Goal: Transaction & Acquisition: Purchase product/service

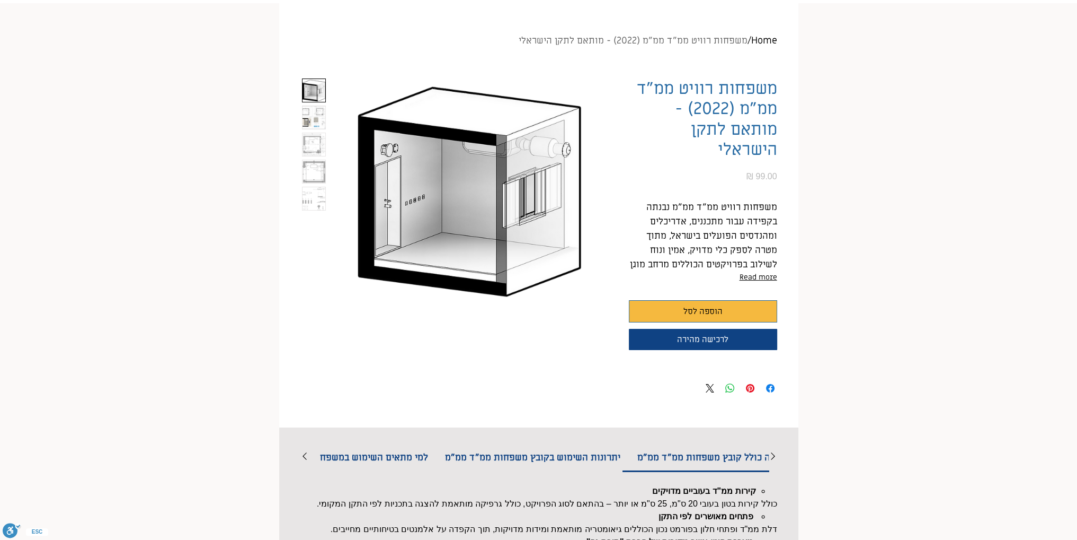
scroll to position [106, 0]
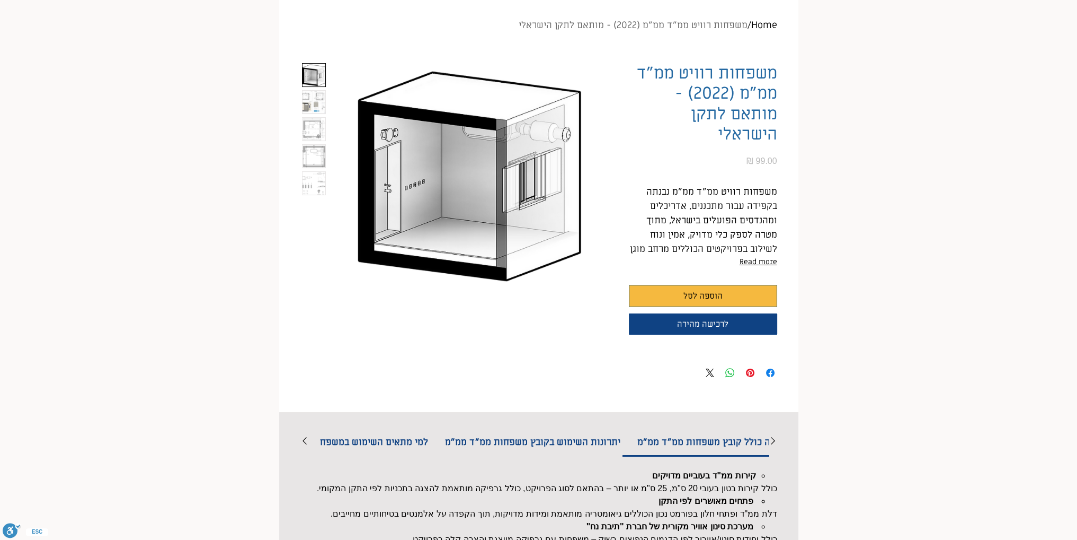
click at [317, 99] on img "2 / 5" at bounding box center [314, 102] width 23 height 23
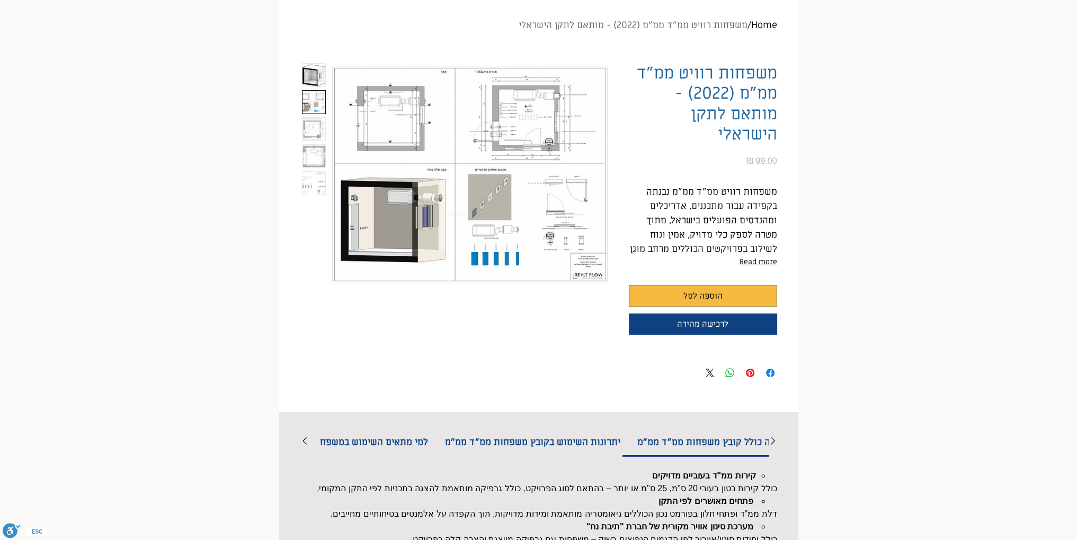
click at [320, 82] on img "1 / 5" at bounding box center [314, 75] width 23 height 23
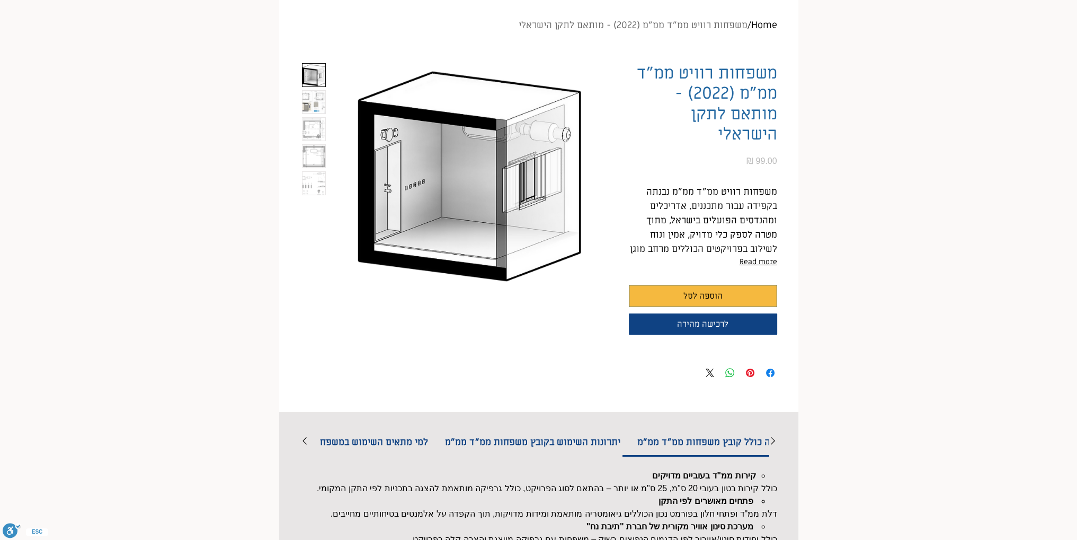
click at [304, 107] on img "2 / 5" at bounding box center [314, 102] width 23 height 23
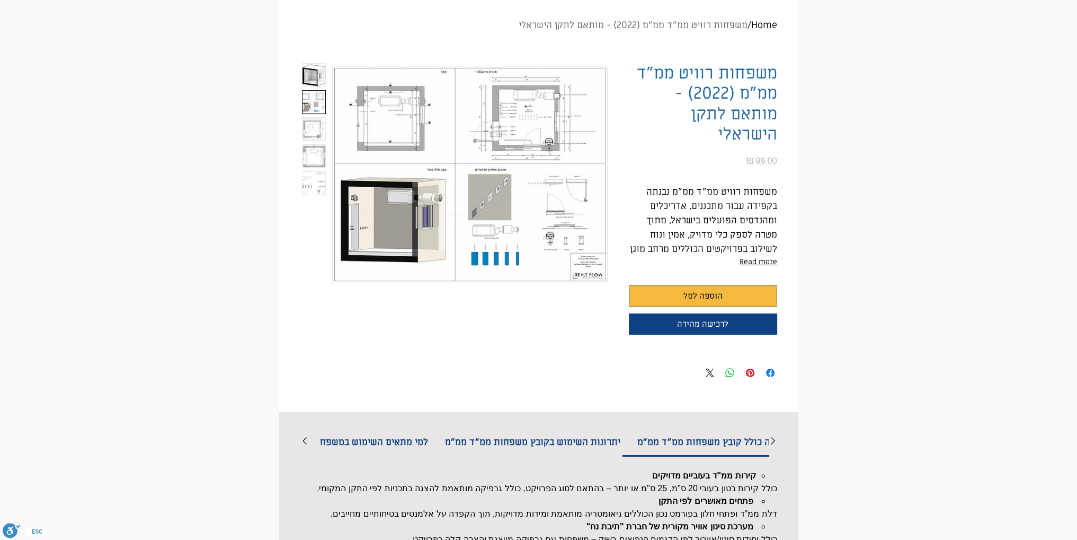
click at [560, 119] on img "main content" at bounding box center [470, 174] width 276 height 223
click at [312, 107] on img "2 / 5" at bounding box center [314, 102] width 23 height 23
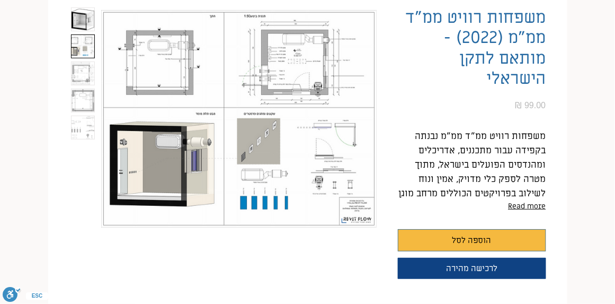
scroll to position [151, 0]
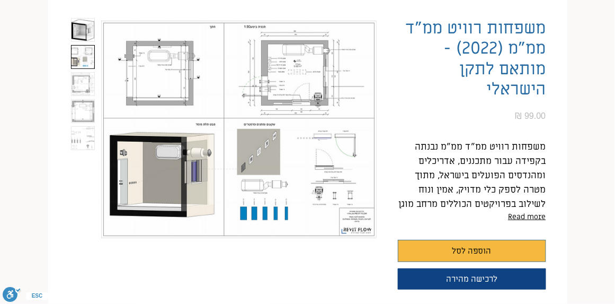
click at [87, 59] on img "2 / 5" at bounding box center [83, 57] width 23 height 23
click at [78, 89] on img "3 / 5" at bounding box center [83, 84] width 23 height 23
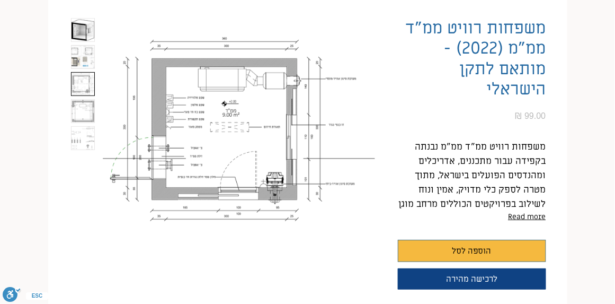
click at [81, 111] on img "4 / 5" at bounding box center [83, 111] width 23 height 23
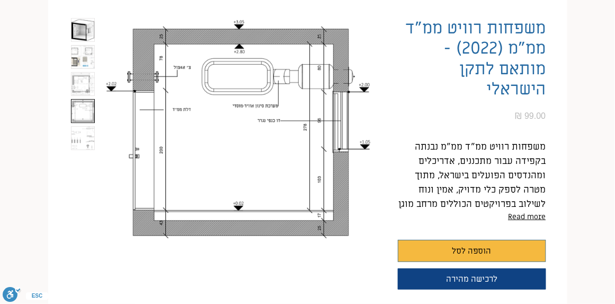
click at [89, 140] on img "5 / 5" at bounding box center [83, 138] width 23 height 23
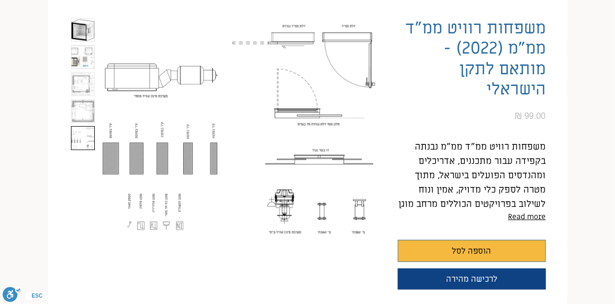
click at [88, 113] on img "4 / 5" at bounding box center [83, 111] width 23 height 23
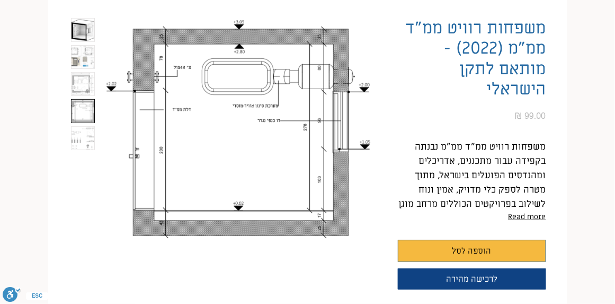
click at [89, 82] on img "3 / 5" at bounding box center [83, 84] width 23 height 23
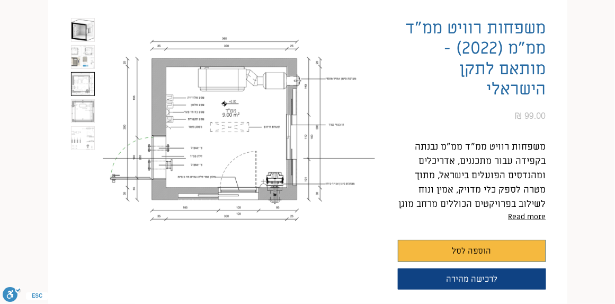
click at [93, 63] on img "2 / 5" at bounding box center [83, 57] width 23 height 23
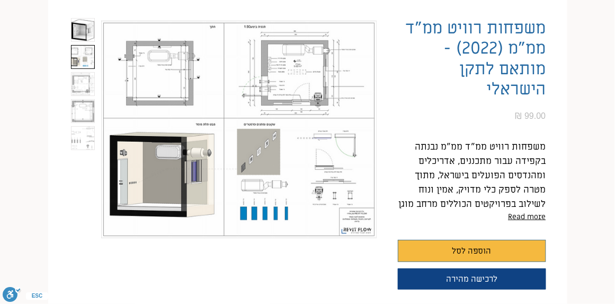
click at [85, 33] on img "1 / 5" at bounding box center [83, 30] width 23 height 23
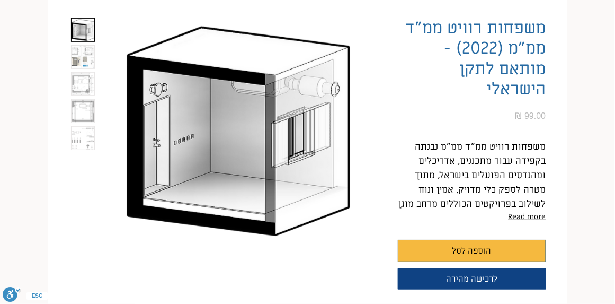
click at [77, 63] on img "2 / 5" at bounding box center [83, 57] width 23 height 23
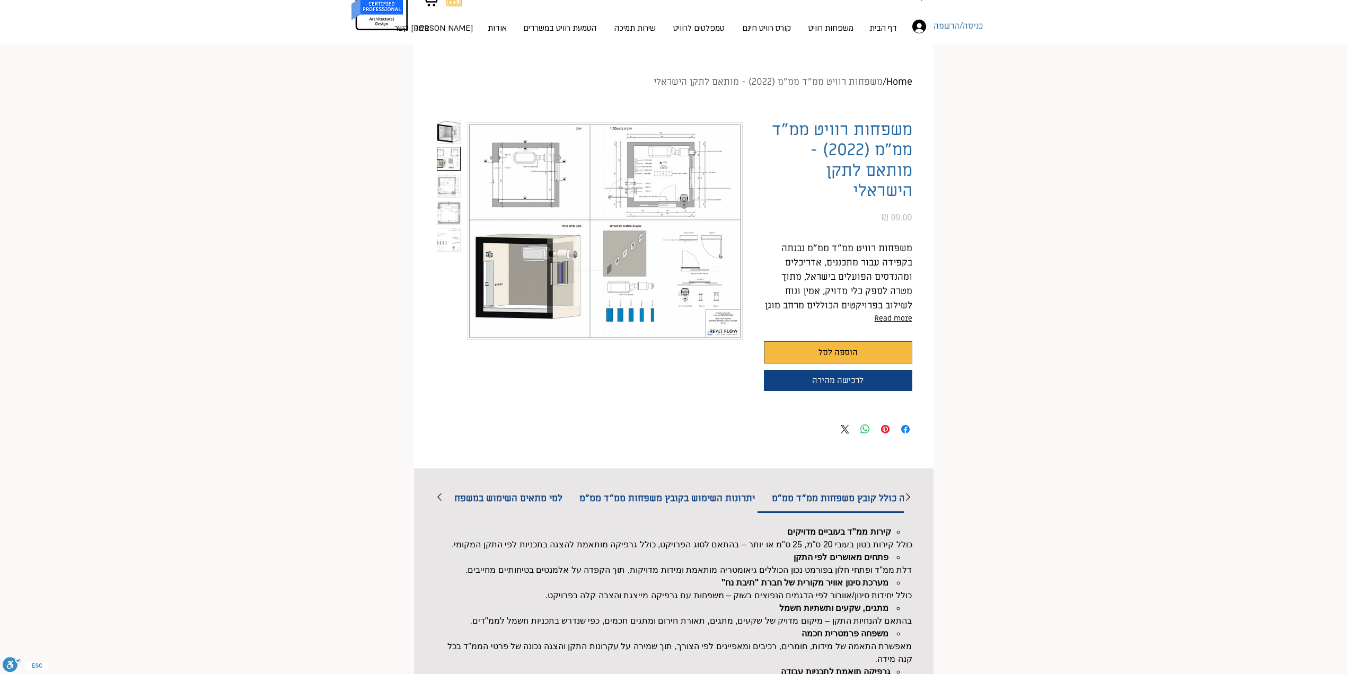
scroll to position [0, 0]
